Goal: Find specific page/section: Find specific page/section

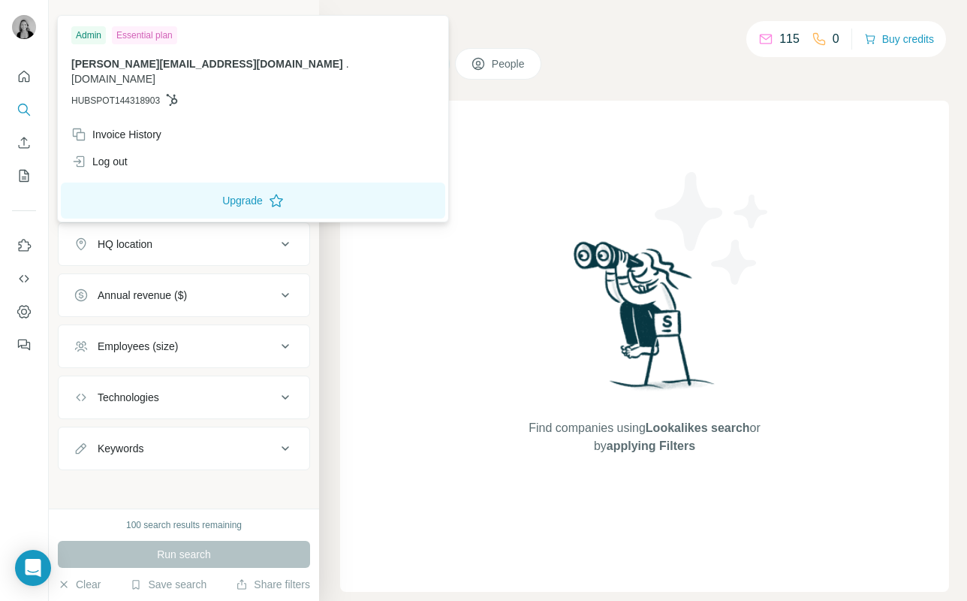
click at [23, 20] on img at bounding box center [24, 27] width 24 height 24
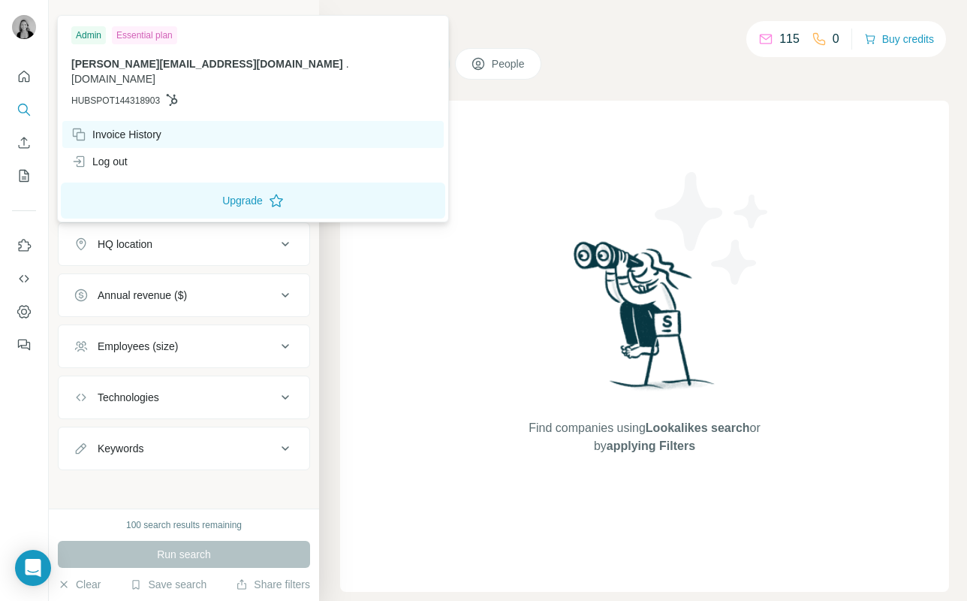
click at [116, 127] on div "Invoice History" at bounding box center [116, 134] width 90 height 15
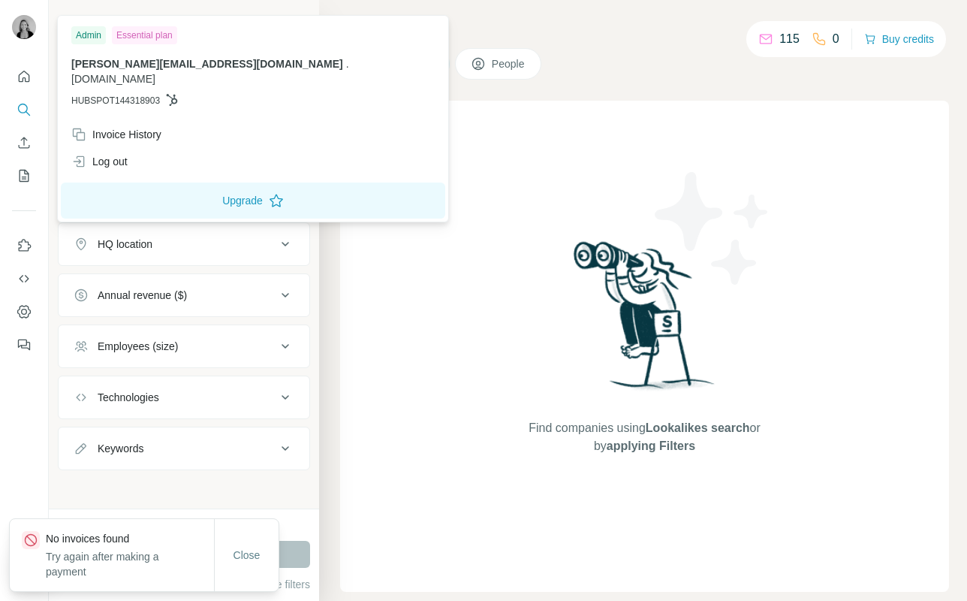
click at [299, 495] on div "New search Hide Company lookalikes Company information Company Industry HQ loca…" at bounding box center [184, 254] width 270 height 508
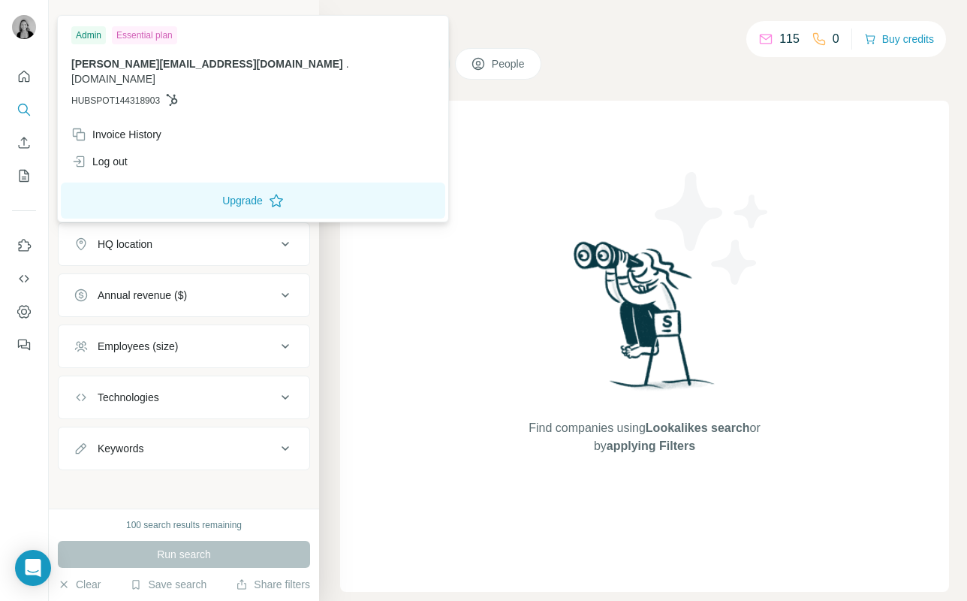
click at [155, 73] on span "[DOMAIN_NAME]" at bounding box center [113, 79] width 84 height 12
click at [161, 32] on div "Essential plan" at bounding box center [144, 35] width 65 height 18
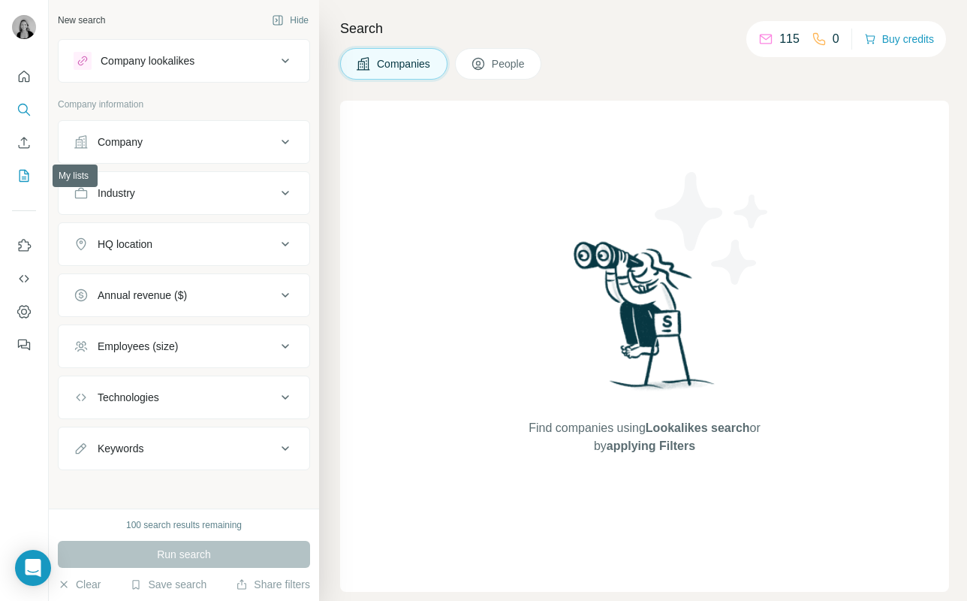
click at [26, 173] on icon "My lists" at bounding box center [26, 175] width 8 height 10
click at [24, 248] on icon "Use Surfe on LinkedIn" at bounding box center [24, 245] width 15 height 15
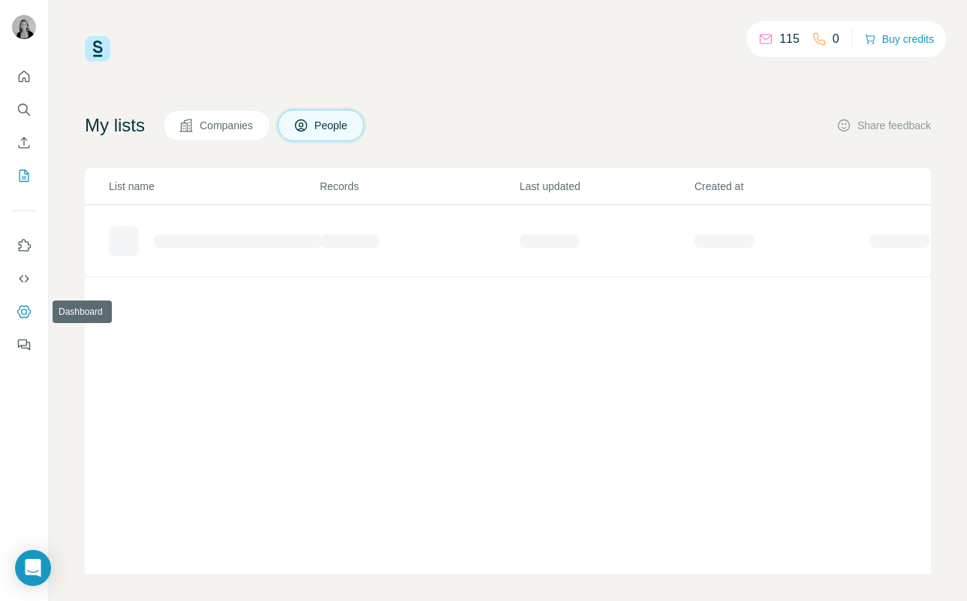
click at [24, 309] on icon "Dashboard" at bounding box center [24, 312] width 6 height 6
